Goal: Obtain resource: Download file/media

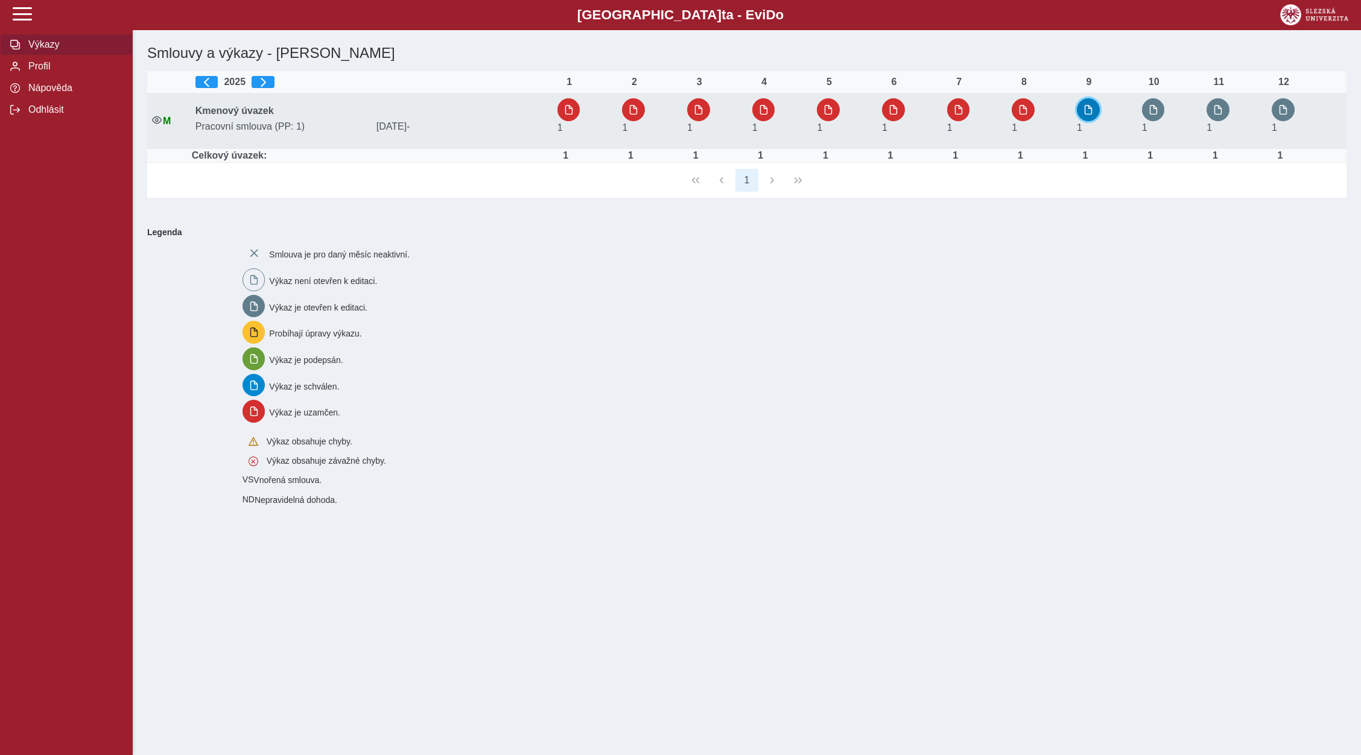
click at [1083, 115] on button "button" at bounding box center [1088, 109] width 23 height 23
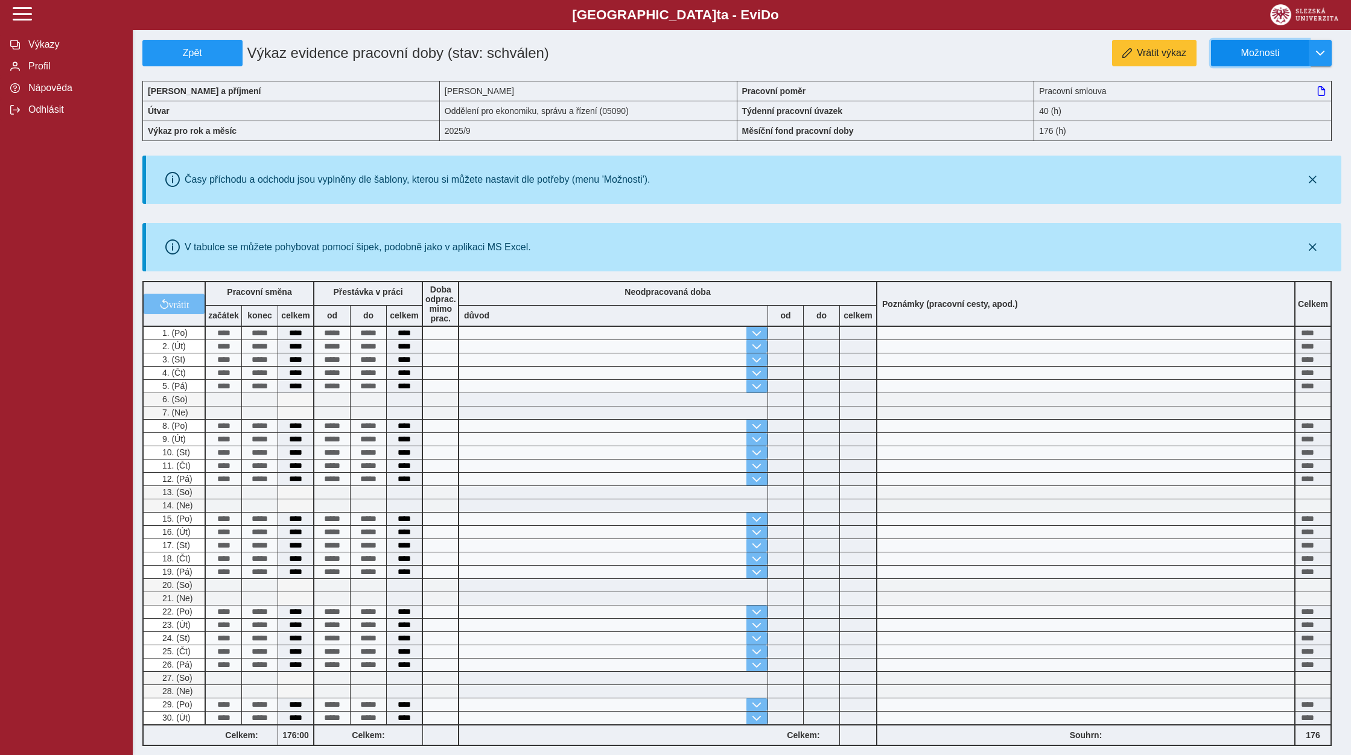
click at [1300, 55] on button "Možnosti" at bounding box center [1260, 53] width 98 height 27
click at [1270, 101] on span "Stáhnout PDF" at bounding box center [1265, 105] width 61 height 10
click at [56, 115] on span "Odhlásit" at bounding box center [74, 109] width 98 height 11
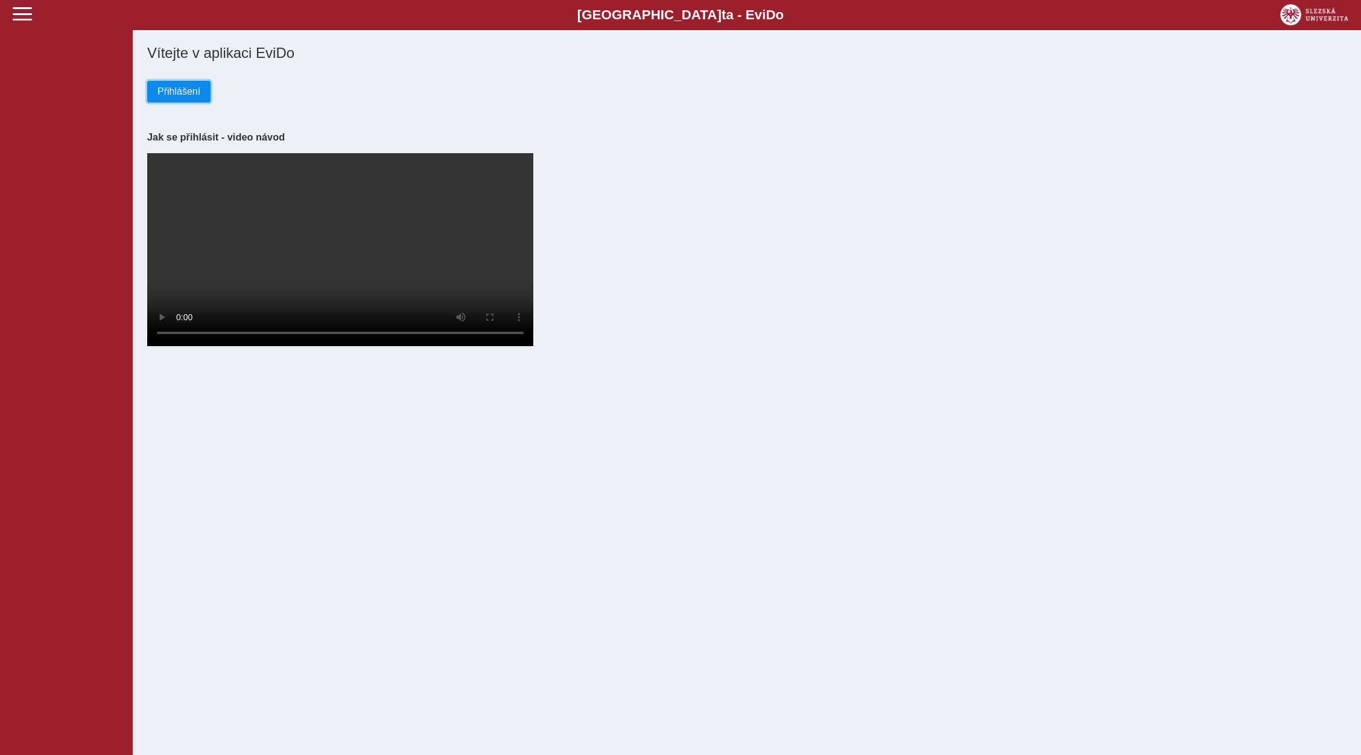
click at [207, 93] on button "Přihlášení" at bounding box center [178, 92] width 63 height 22
click at [176, 82] on button "Přihlášení" at bounding box center [178, 92] width 63 height 22
